Goal: Task Accomplishment & Management: Complete application form

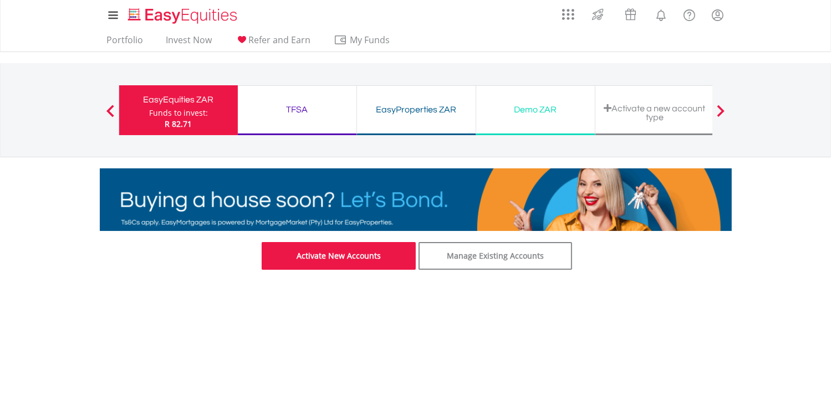
click at [328, 264] on link "Activate New Accounts" at bounding box center [339, 256] width 154 height 28
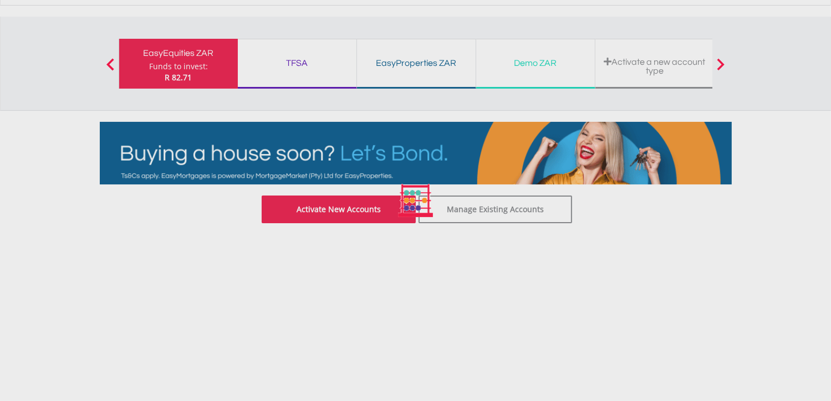
scroll to position [71, 0]
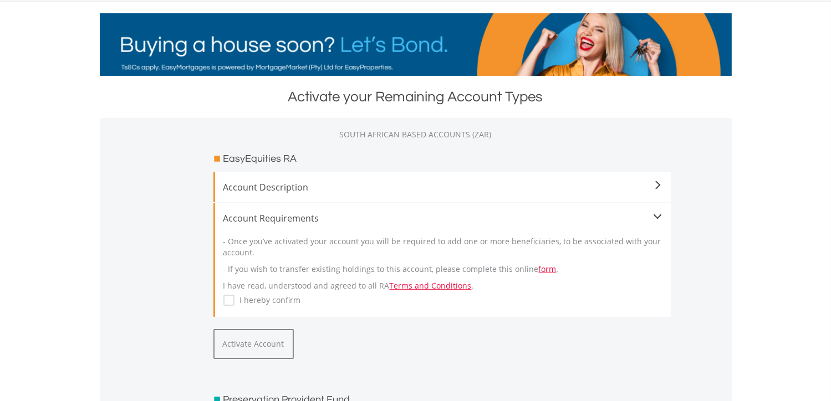
scroll to position [157, 0]
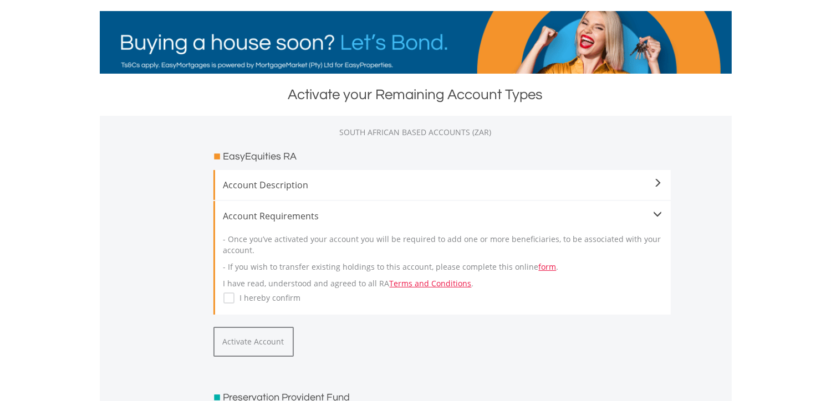
click at [234, 295] on label "I hereby confirm" at bounding box center [267, 298] width 67 height 11
click at [641, 181] on span "Account Description" at bounding box center [442, 184] width 439 height 13
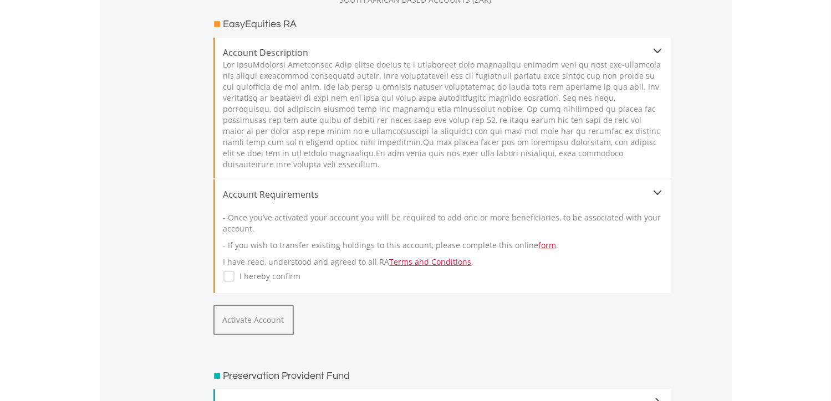
scroll to position [292, 0]
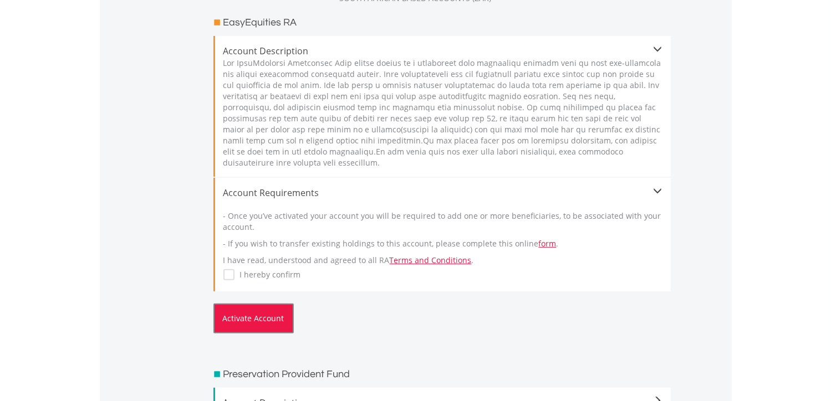
click at [269, 321] on button "Activate Account" at bounding box center [253, 319] width 80 height 30
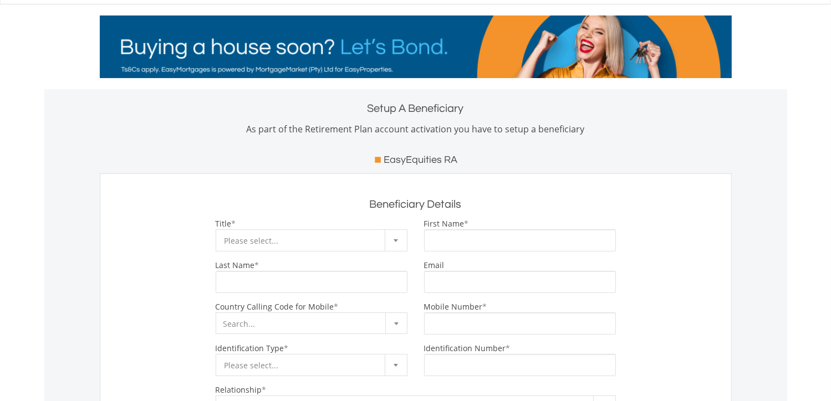
scroll to position [53, 0]
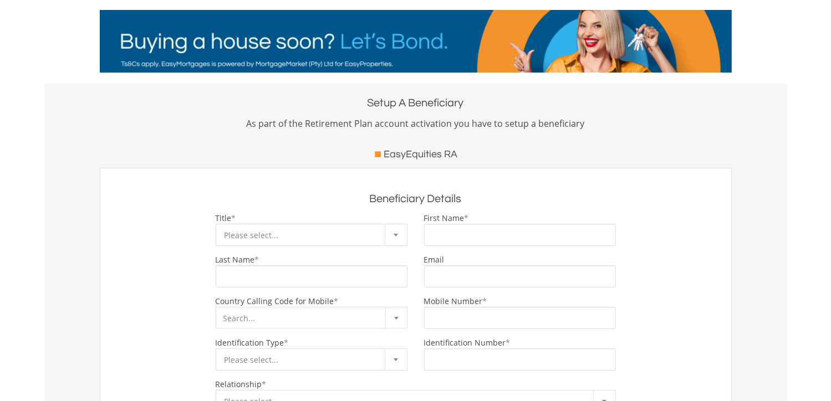
click at [399, 233] on div at bounding box center [396, 234] width 22 height 21
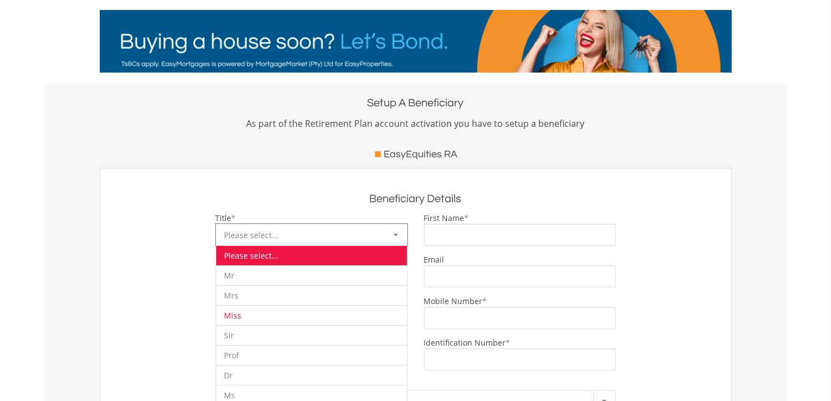
click at [266, 315] on li "Miss" at bounding box center [311, 315] width 191 height 20
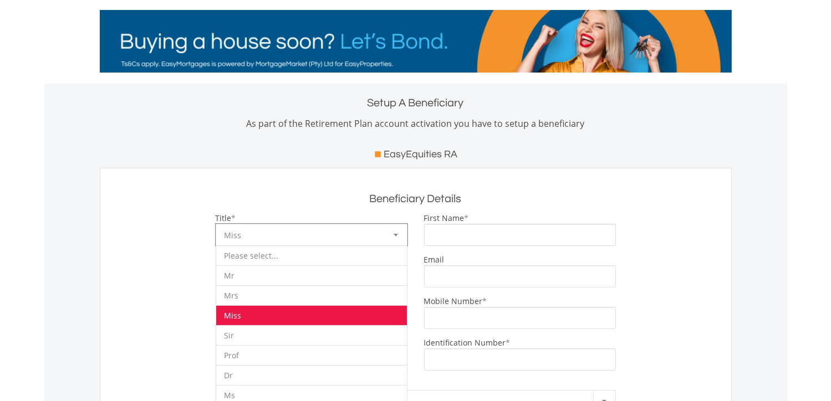
click at [396, 235] on b at bounding box center [396, 235] width 4 height 3
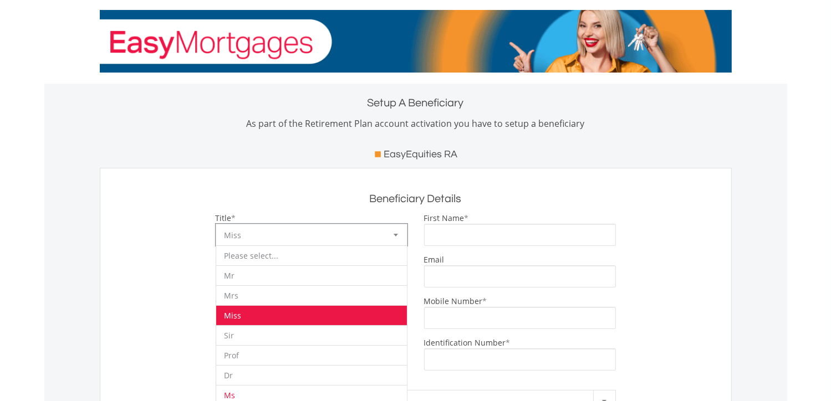
click at [278, 389] on li "Ms" at bounding box center [311, 395] width 191 height 20
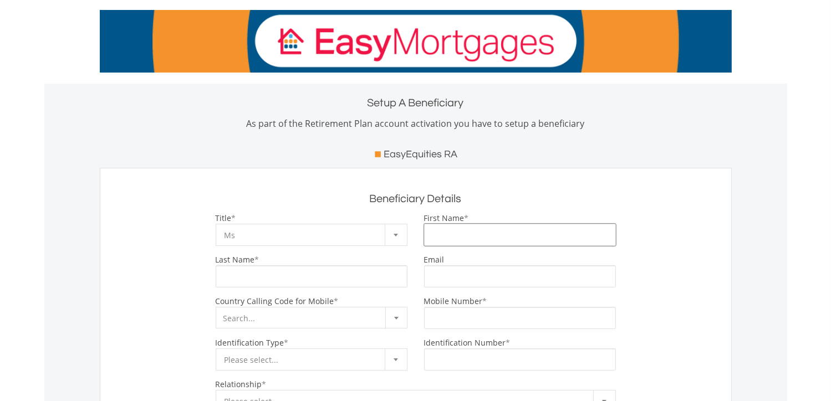
click at [466, 238] on input "First Name" at bounding box center [520, 235] width 192 height 22
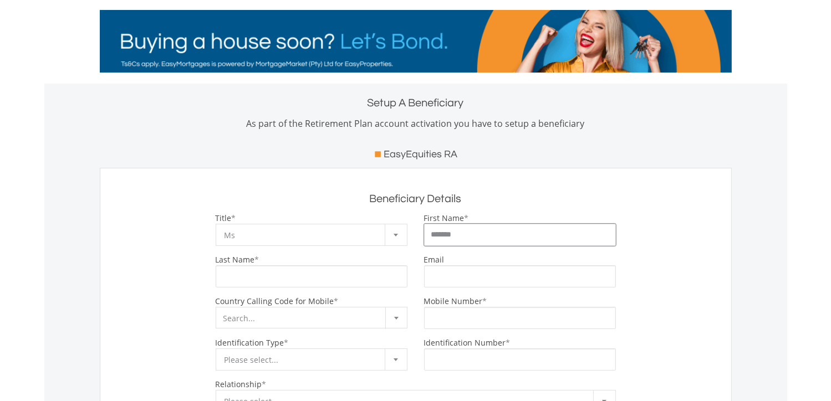
type input "**********"
type input "***"
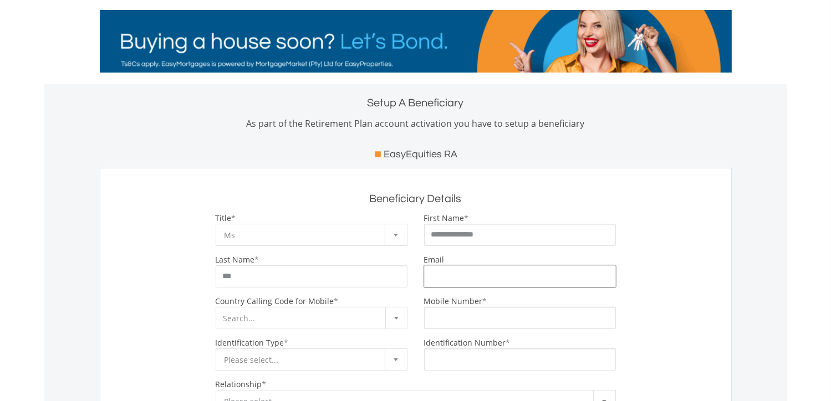
type input "**********"
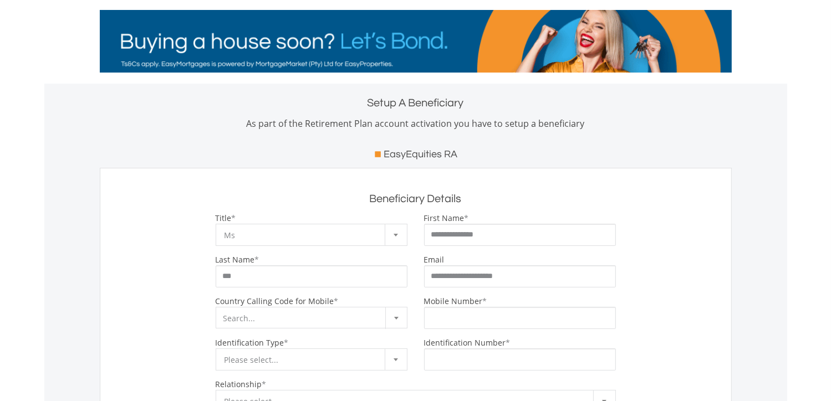
select select "***"
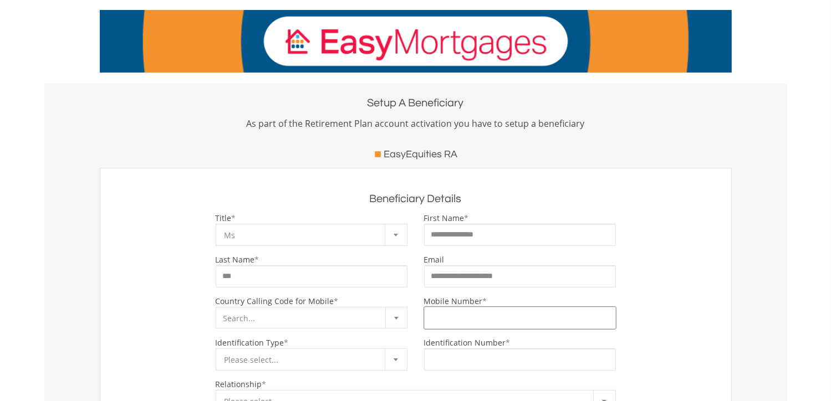
type input "**********"
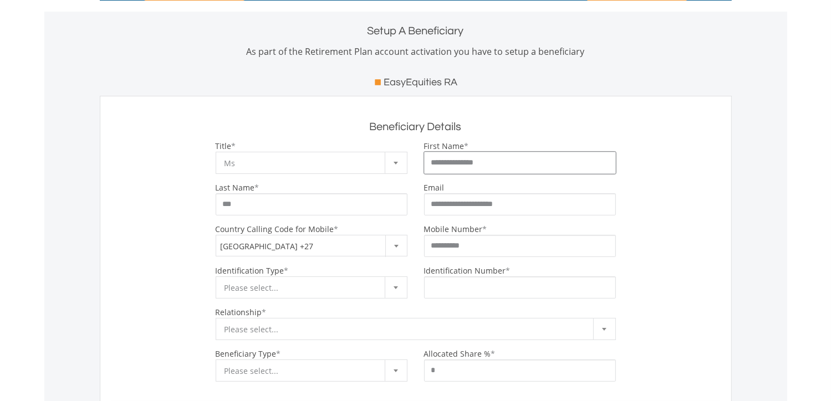
scroll to position [136, 0]
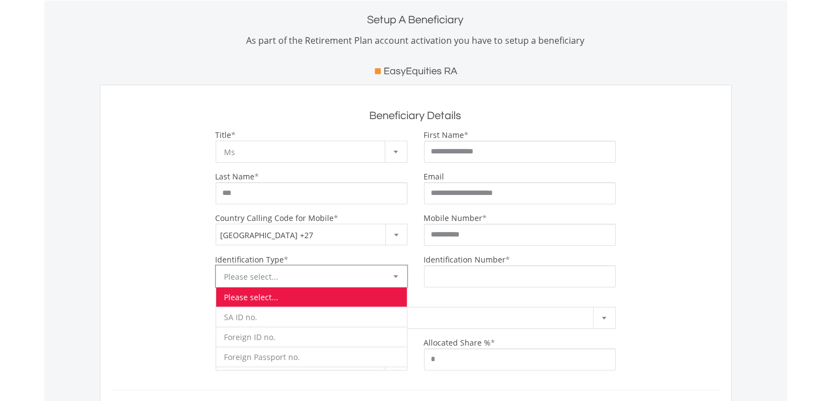
click at [397, 278] on div at bounding box center [396, 276] width 22 height 21
click at [332, 318] on li "SA ID no." at bounding box center [311, 317] width 191 height 20
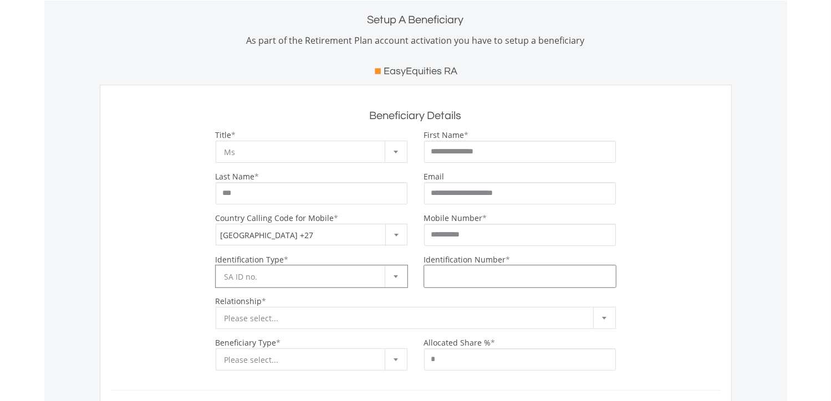
click at [449, 283] on input "Identification Number" at bounding box center [520, 276] width 192 height 22
type input "**********"
click at [324, 316] on span "Please select..." at bounding box center [407, 319] width 366 height 22
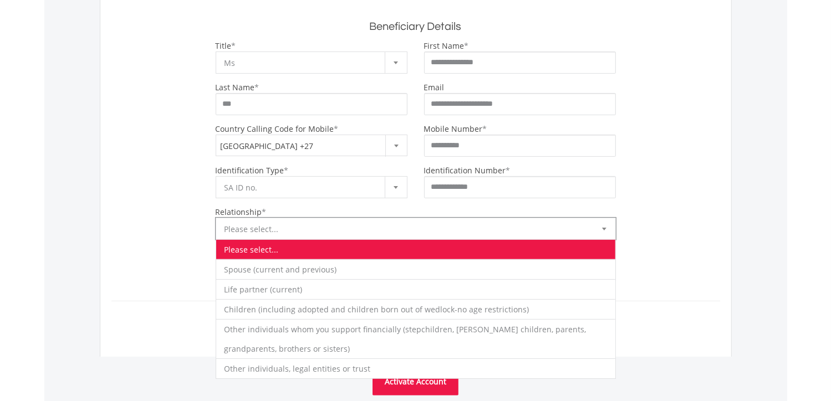
scroll to position [228, 0]
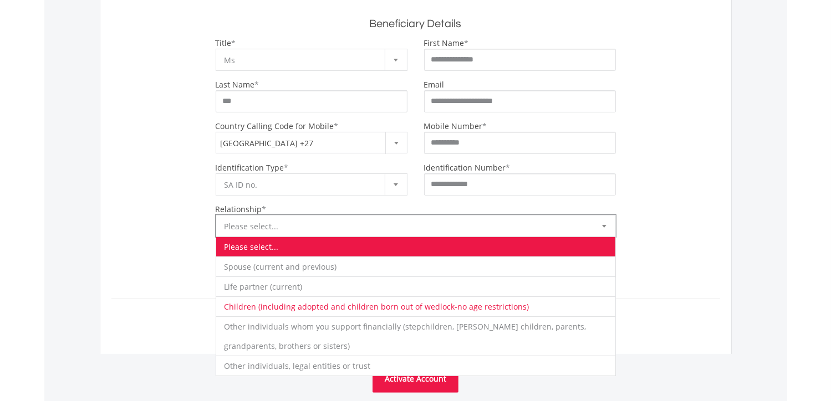
click at [407, 305] on li "Children (including adopted and children born out of wedlock-no age restriction…" at bounding box center [415, 307] width 399 height 20
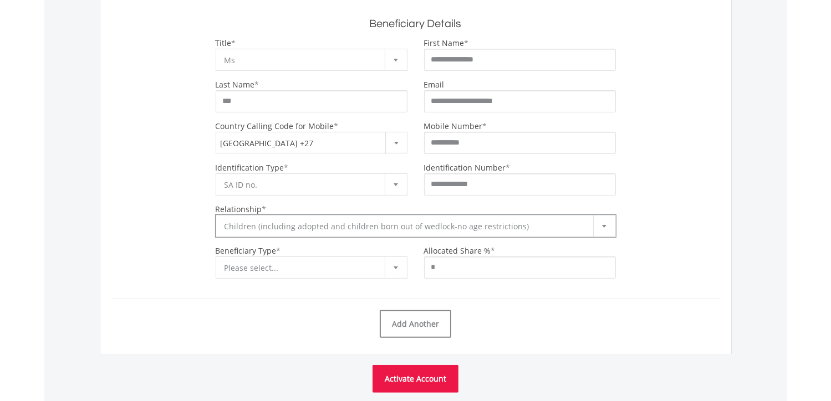
click at [400, 265] on div at bounding box center [396, 267] width 22 height 21
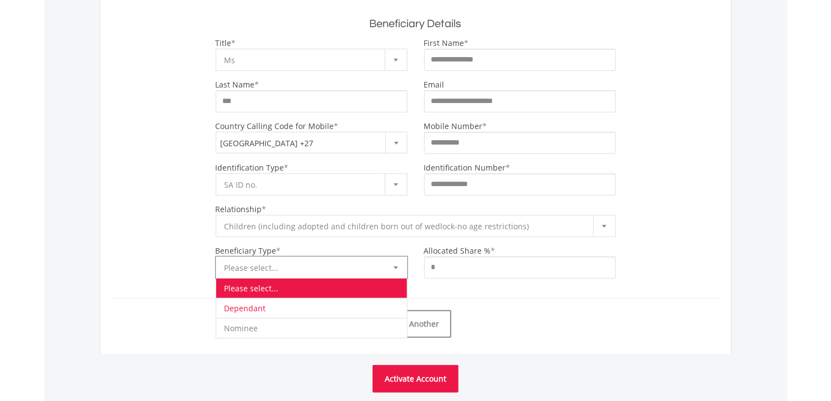
click at [284, 309] on li "Dependant" at bounding box center [311, 308] width 191 height 20
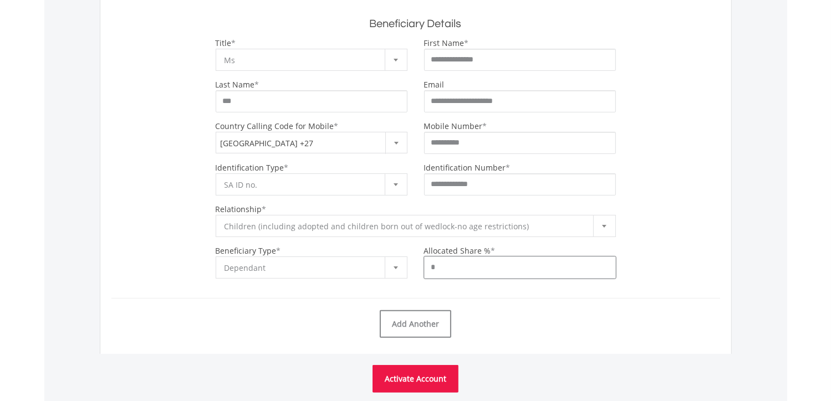
click at [475, 269] on input "*" at bounding box center [520, 268] width 192 height 22
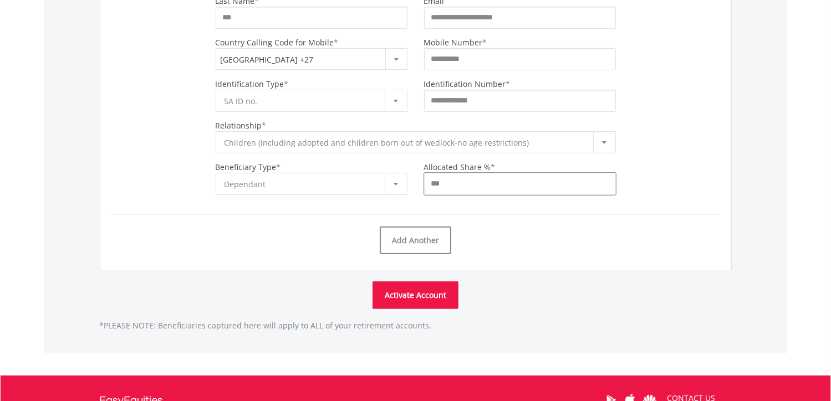
scroll to position [316, 0]
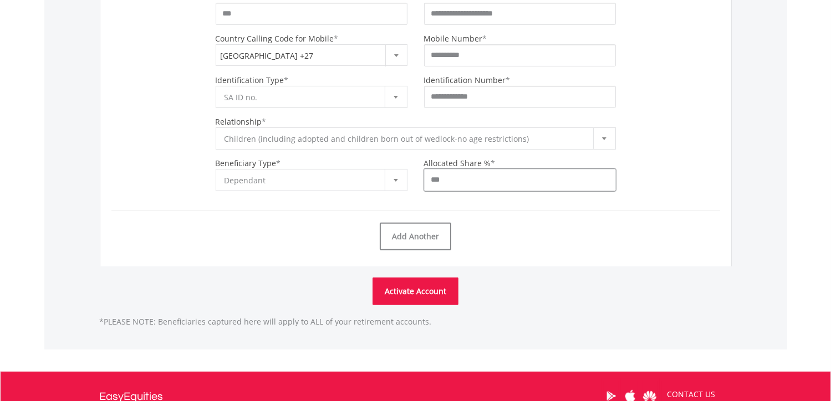
type input "***"
click at [415, 294] on button "Activate Account" at bounding box center [415, 292] width 86 height 28
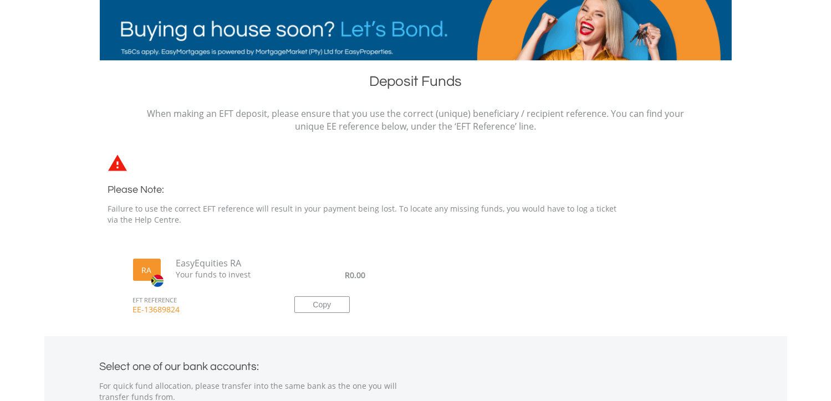
scroll to position [184, 0]
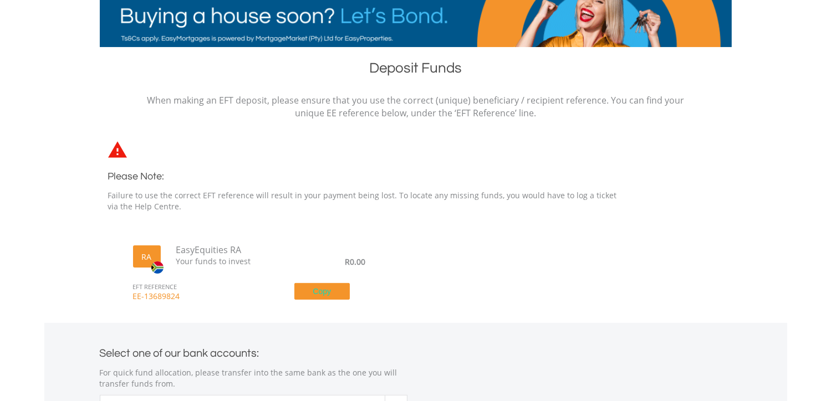
click at [301, 294] on button "Copy" at bounding box center [321, 291] width 55 height 17
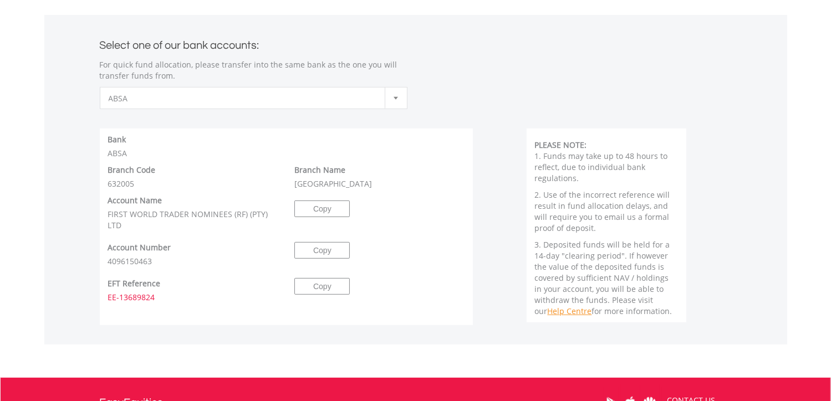
scroll to position [493, 0]
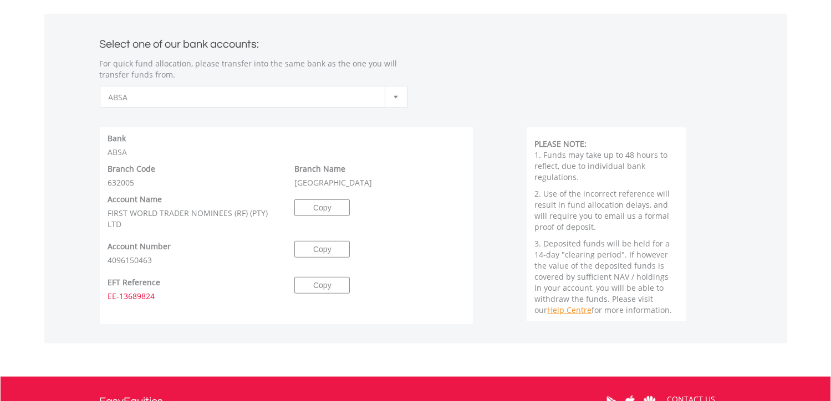
drag, startPoint x: 168, startPoint y: 296, endPoint x: 105, endPoint y: 299, distance: 63.2
click at [105, 299] on div "EFT Reference EE-13689824" at bounding box center [193, 289] width 187 height 25
drag, startPoint x: 105, startPoint y: 299, endPoint x: 211, endPoint y: 287, distance: 107.0
click at [211, 287] on div "EFT Reference EE-13689824" at bounding box center [193, 289] width 187 height 25
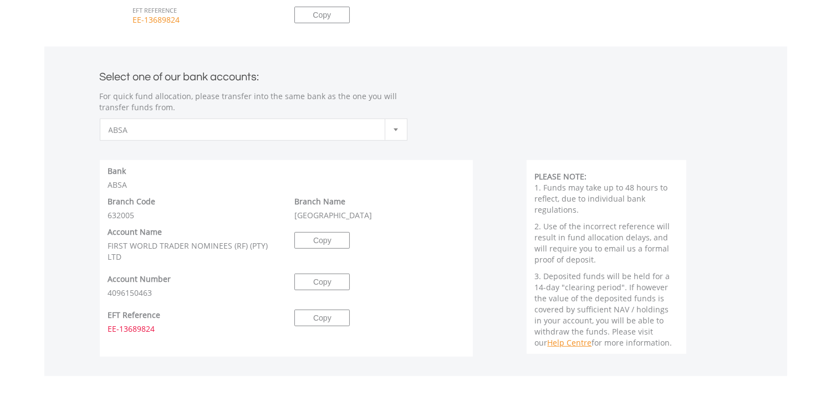
scroll to position [461, 0]
click at [323, 318] on button "Copy" at bounding box center [321, 317] width 55 height 17
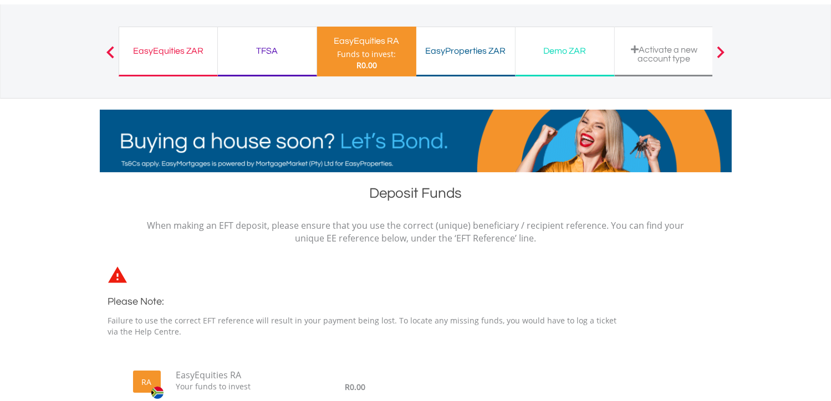
scroll to position [0, 0]
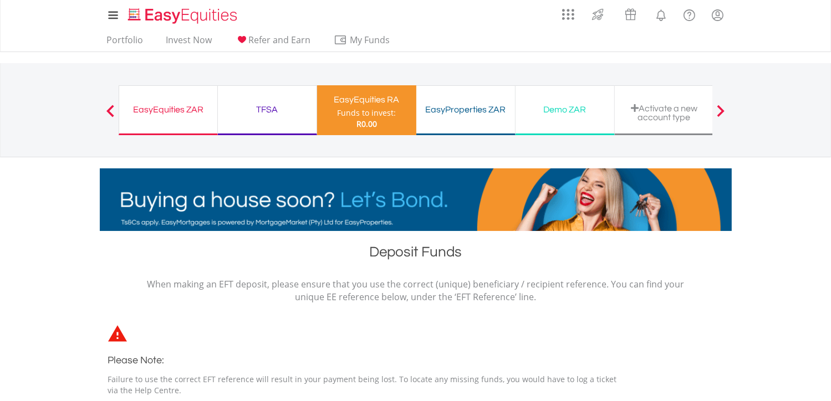
click at [368, 114] on div "Funds to invest:" at bounding box center [366, 113] width 59 height 11
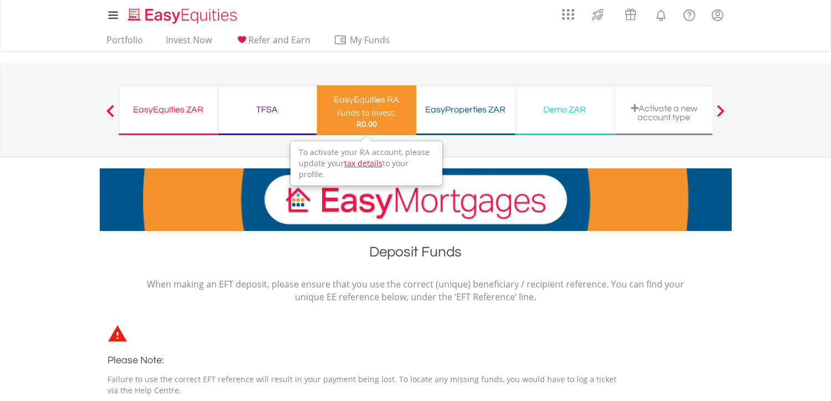
click at [368, 114] on div "Funds to invest:" at bounding box center [366, 113] width 59 height 11
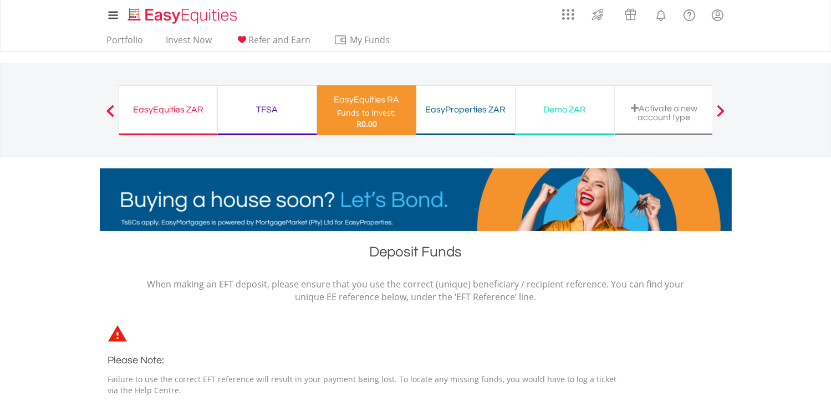
click at [182, 111] on div "EasyEquities ZAR" at bounding box center [168, 110] width 85 height 16
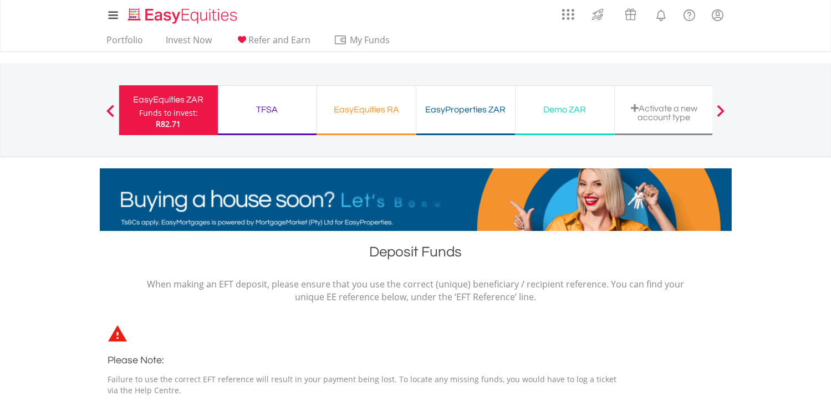
click at [366, 114] on div "EasyEquities RA" at bounding box center [366, 110] width 85 height 16
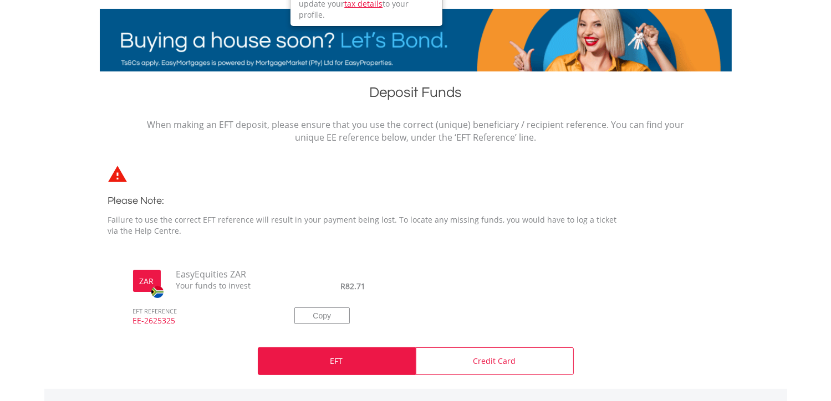
scroll to position [147, 0]
